Goal: Navigation & Orientation: Find specific page/section

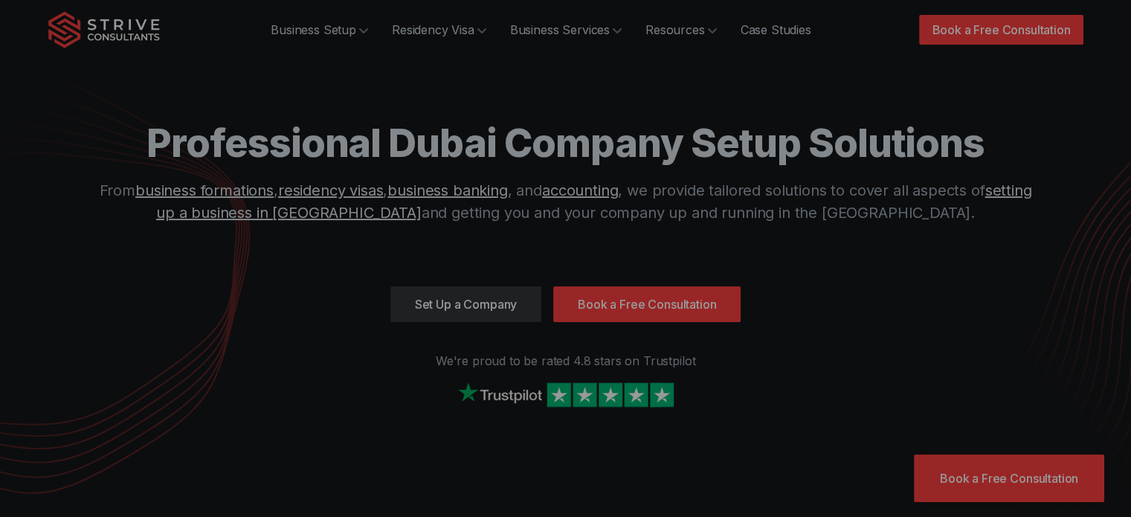
click at [335, 23] on div at bounding box center [565, 258] width 1131 height 517
click at [468, 30] on div at bounding box center [565, 258] width 1131 height 517
click at [371, 34] on div at bounding box center [565, 258] width 1131 height 517
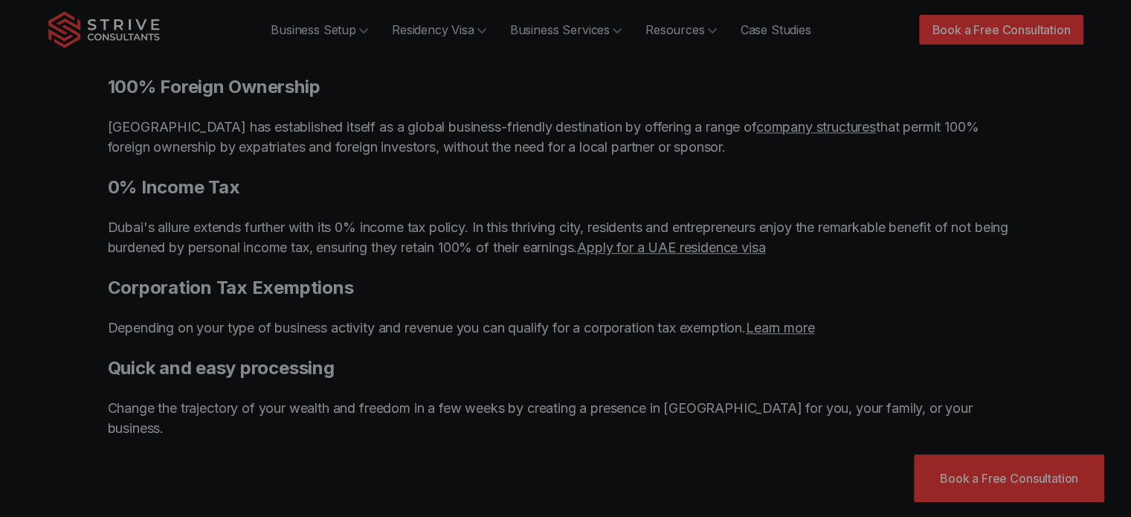
scroll to position [1338, 0]
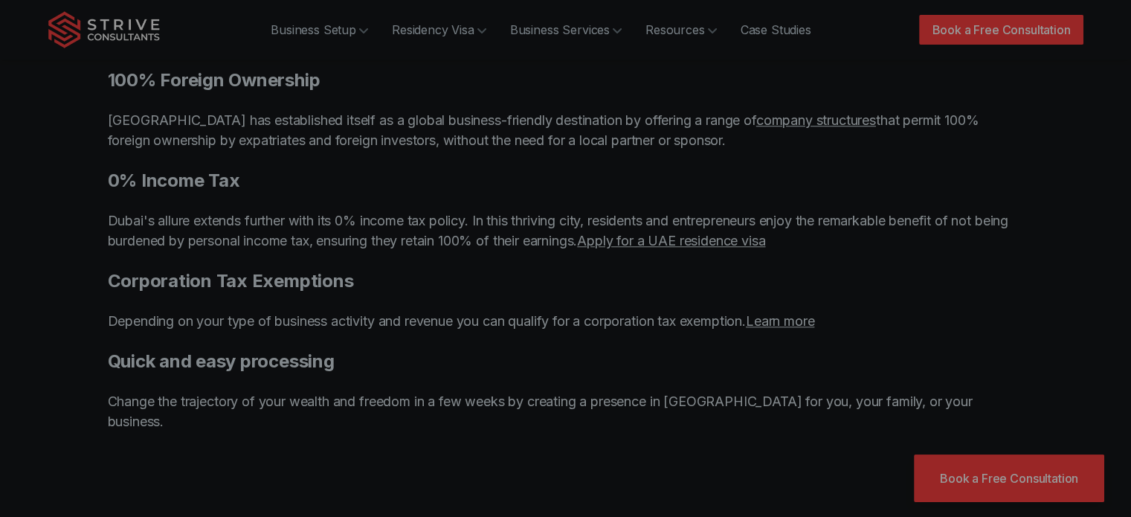
click at [553, 166] on div at bounding box center [565, 258] width 1131 height 517
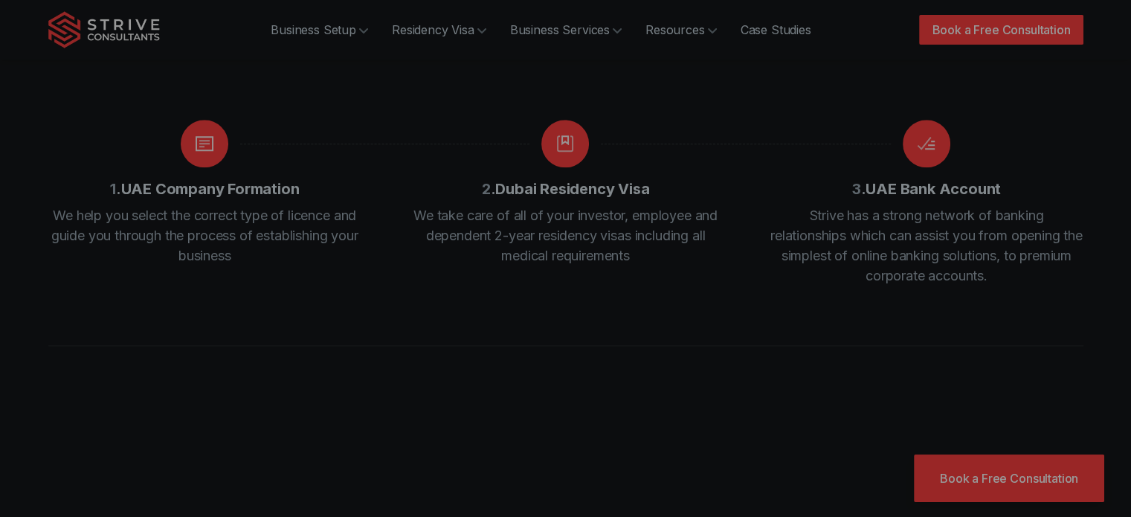
scroll to position [2081, 0]
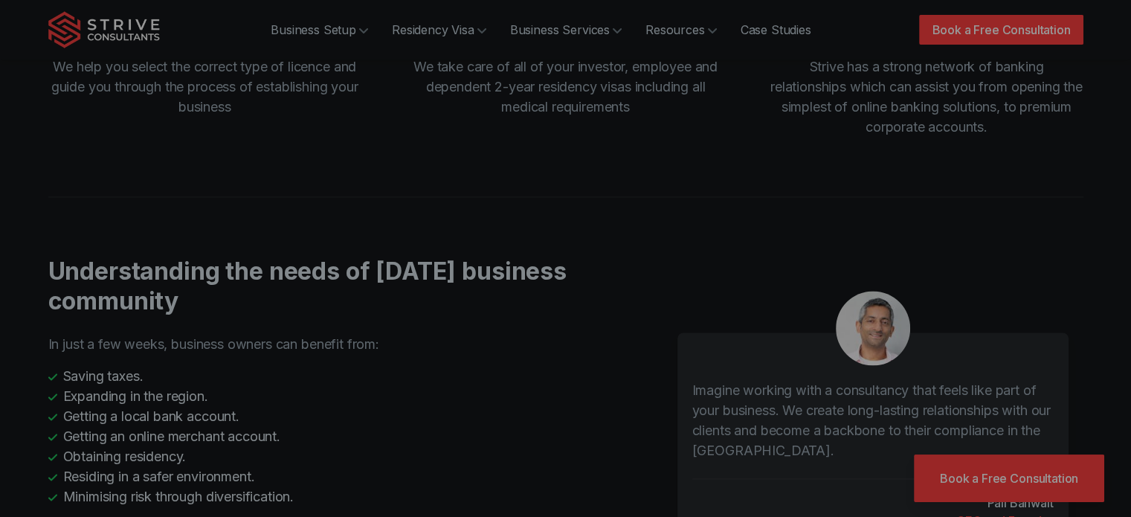
click at [944, 465] on div at bounding box center [565, 258] width 1131 height 517
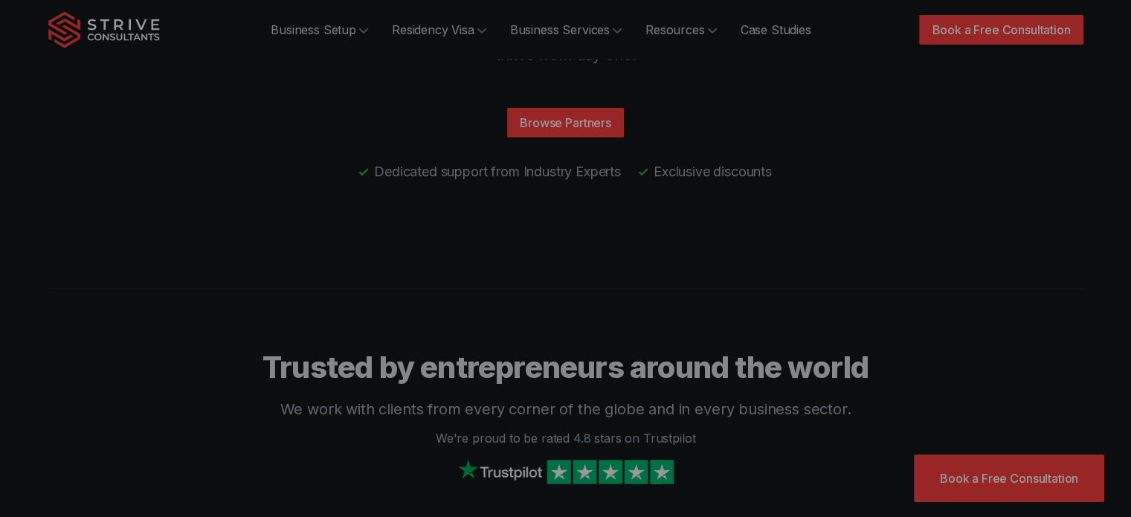
scroll to position [3568, 0]
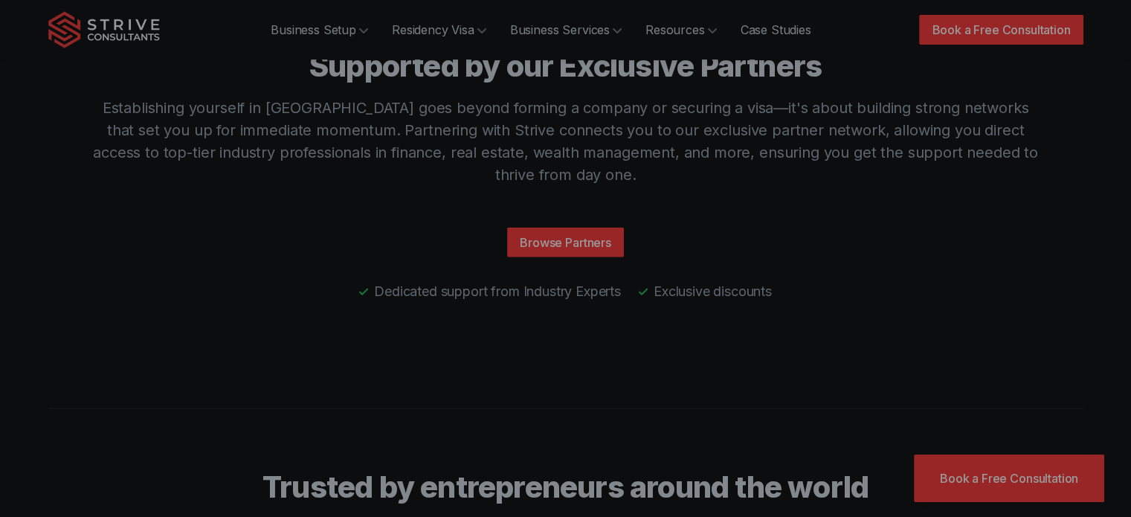
click at [557, 166] on div at bounding box center [565, 258] width 1131 height 517
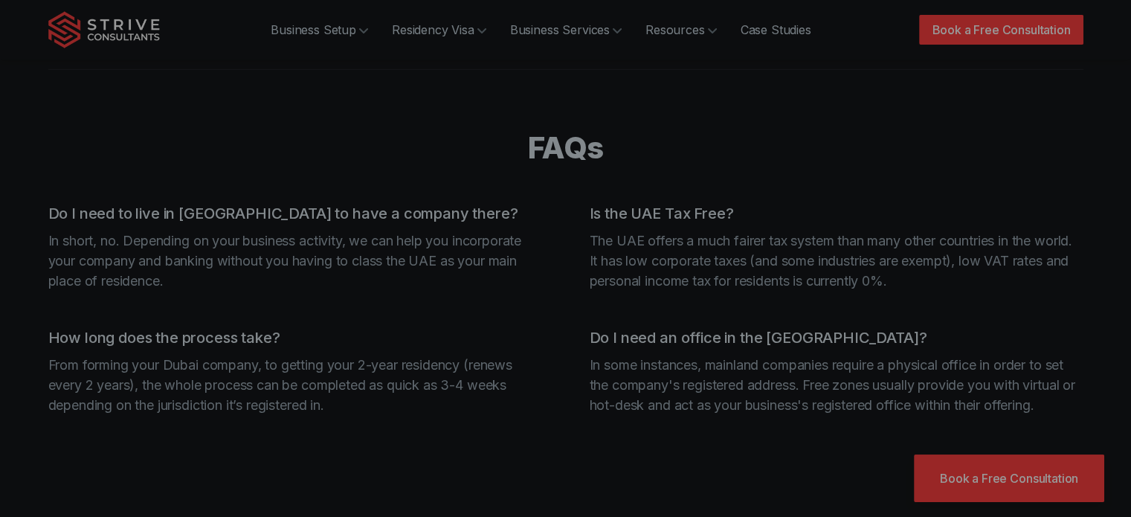
scroll to position [4757, 0]
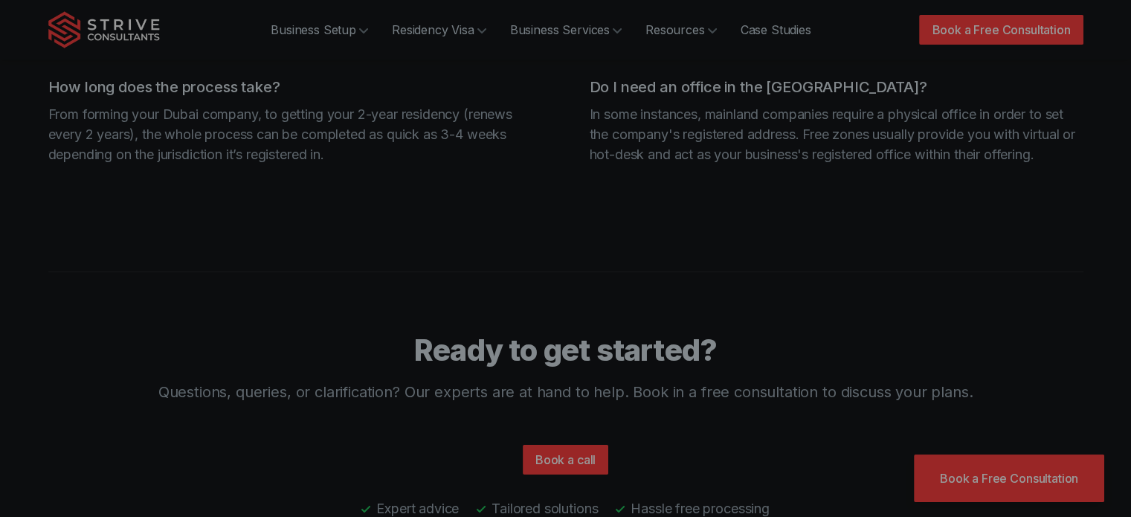
click at [311, 36] on div at bounding box center [565, 258] width 1131 height 517
click at [315, 29] on div at bounding box center [565, 258] width 1131 height 517
click at [140, 19] on div at bounding box center [565, 258] width 1131 height 517
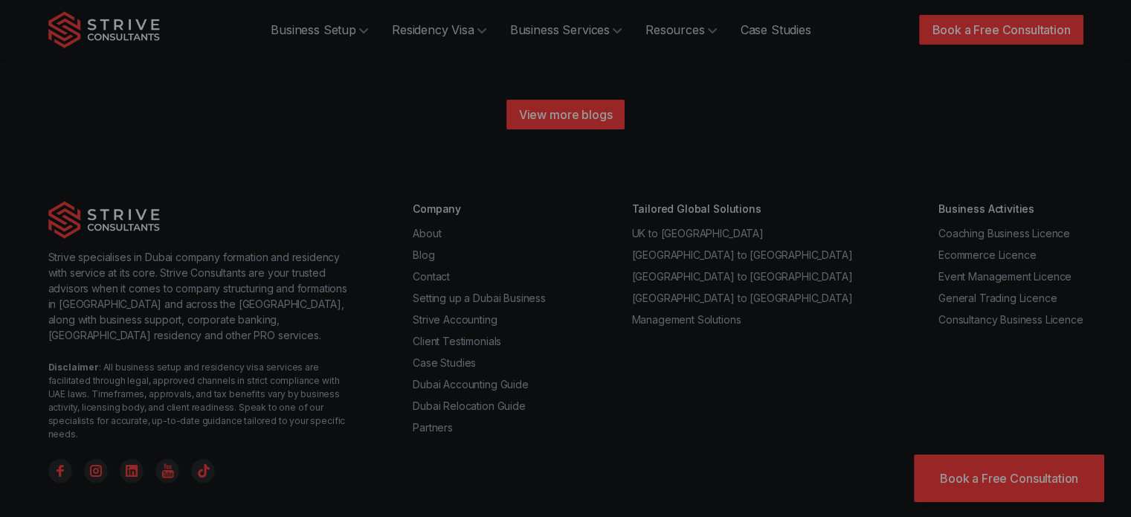
scroll to position [5798, 0]
